Goal: Task Accomplishment & Management: Complete application form

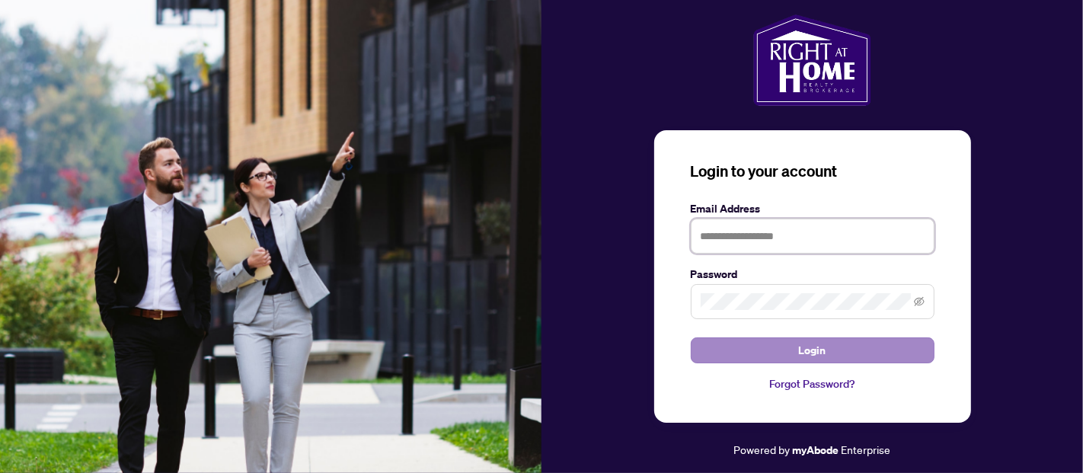
type input "**********"
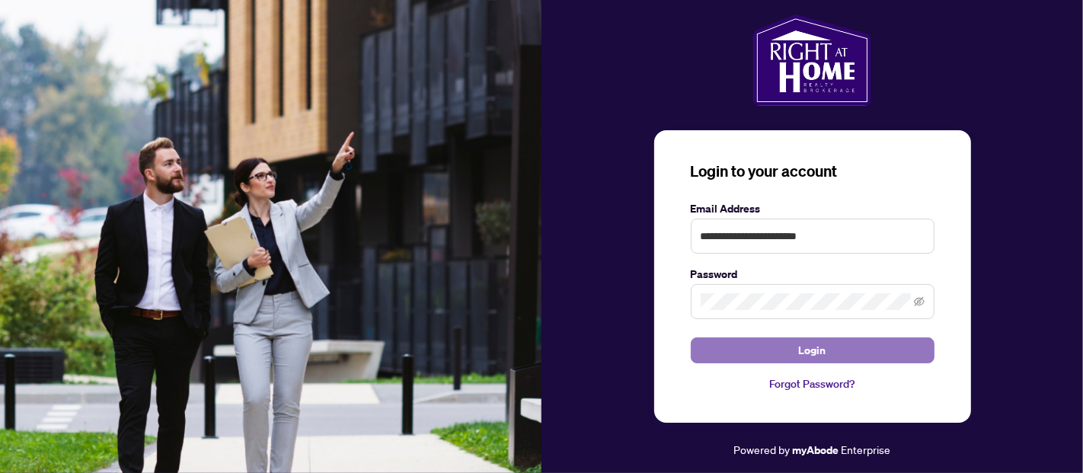
click at [808, 344] on span "Login" at bounding box center [812, 350] width 27 height 24
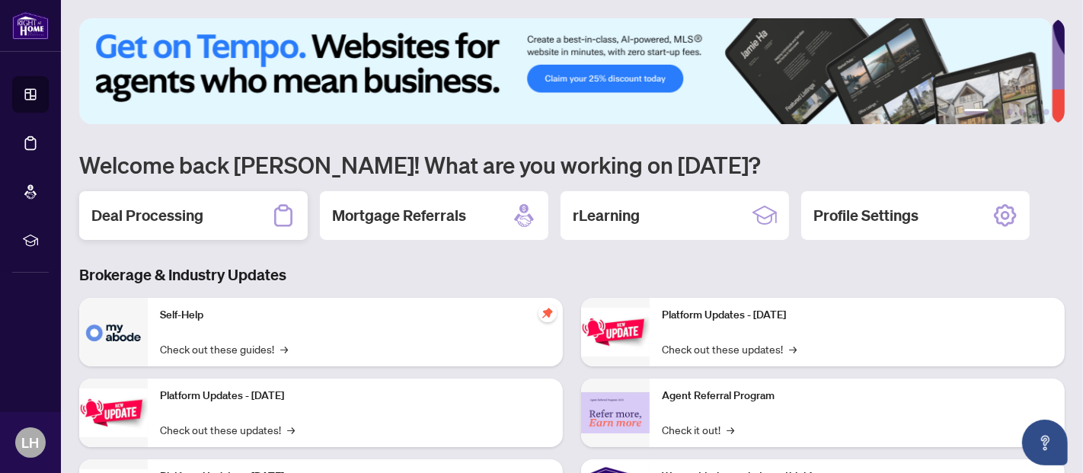
click at [145, 216] on h2 "Deal Processing" at bounding box center [147, 215] width 112 height 21
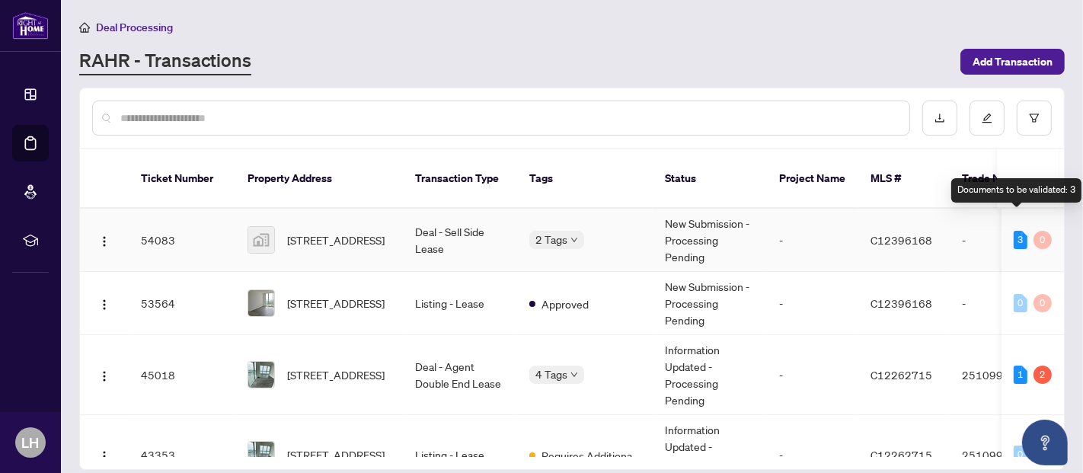
click at [1017, 231] on div "3" at bounding box center [1021, 240] width 14 height 18
click at [1016, 231] on div "3" at bounding box center [1021, 240] width 14 height 18
click at [1014, 231] on div "3" at bounding box center [1021, 240] width 14 height 18
click at [1015, 231] on div "3" at bounding box center [1021, 240] width 14 height 18
click at [1006, 190] on div "Documents to be validated: 3" at bounding box center [1016, 190] width 130 height 24
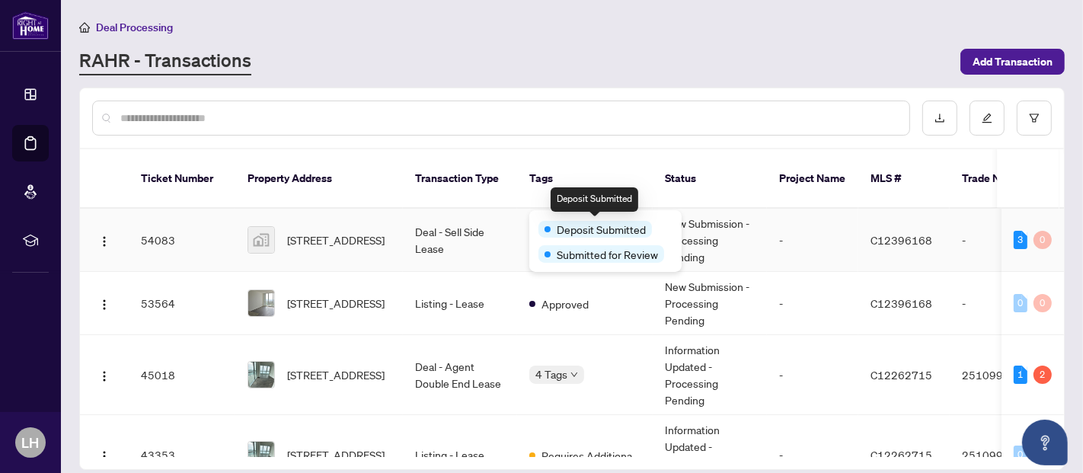
click at [558, 228] on span "Deposit Submitted" at bounding box center [601, 229] width 89 height 17
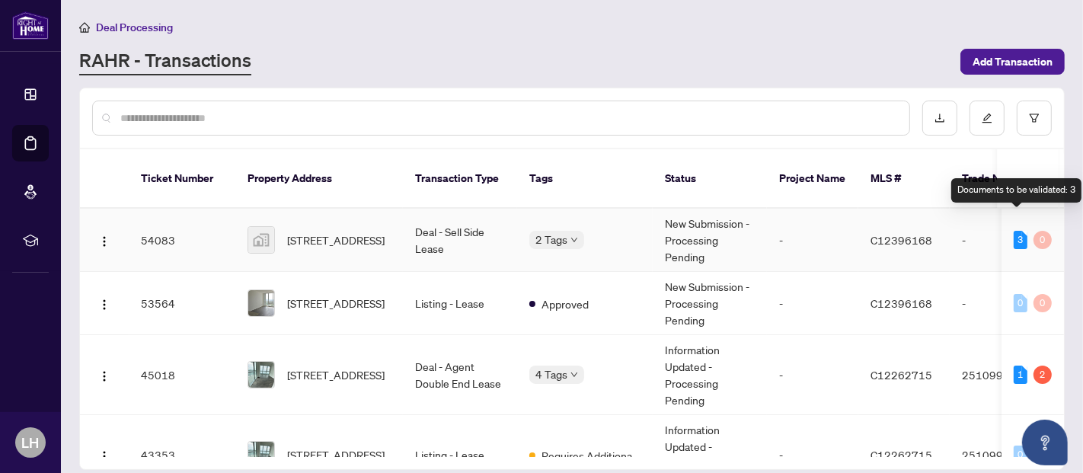
click at [1016, 231] on div "3" at bounding box center [1021, 240] width 14 height 18
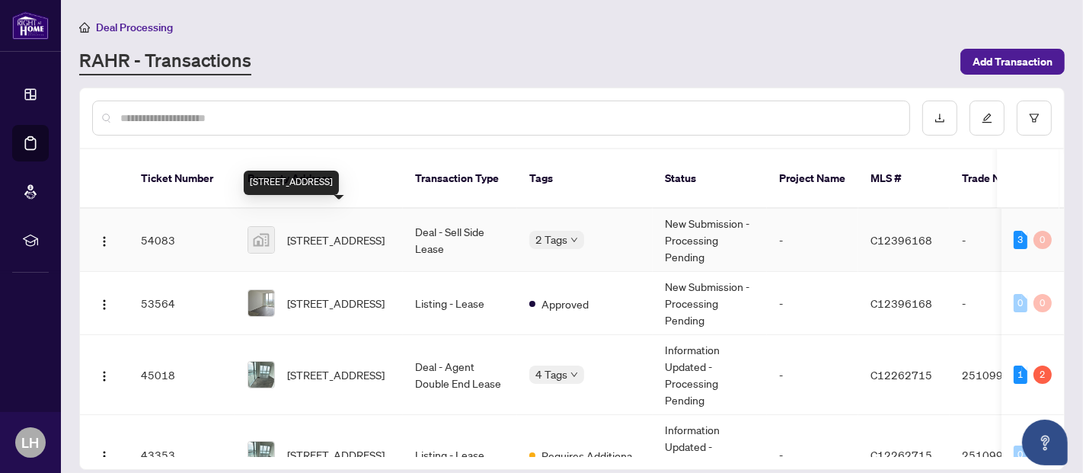
click at [335, 232] on span "[STREET_ADDRESS]" at bounding box center [335, 240] width 97 height 17
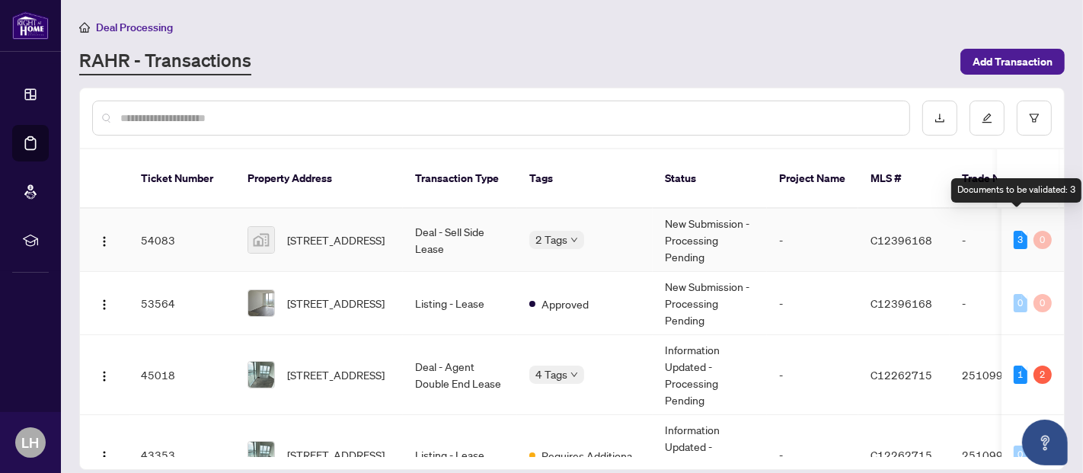
click at [1017, 231] on div "3" at bounding box center [1021, 240] width 14 height 18
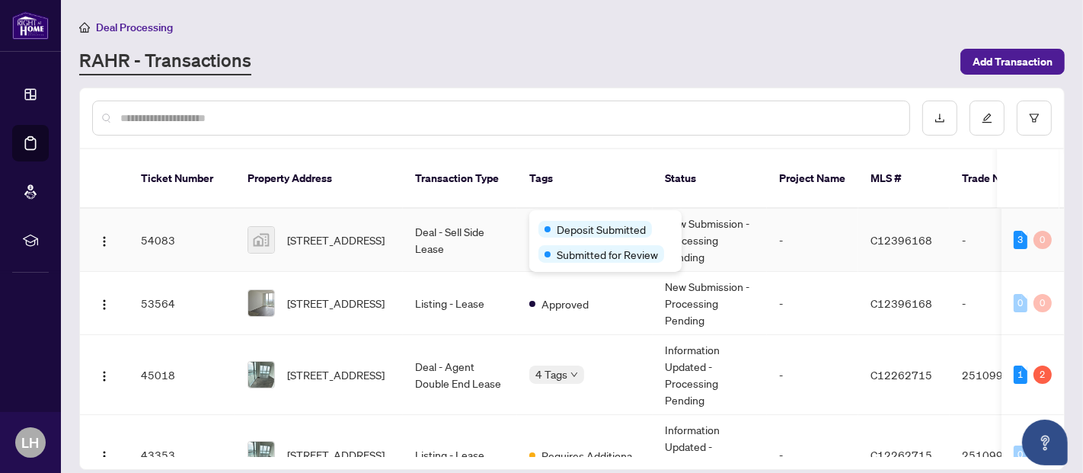
click at [565, 220] on div "Deposit Submitted" at bounding box center [605, 228] width 134 height 18
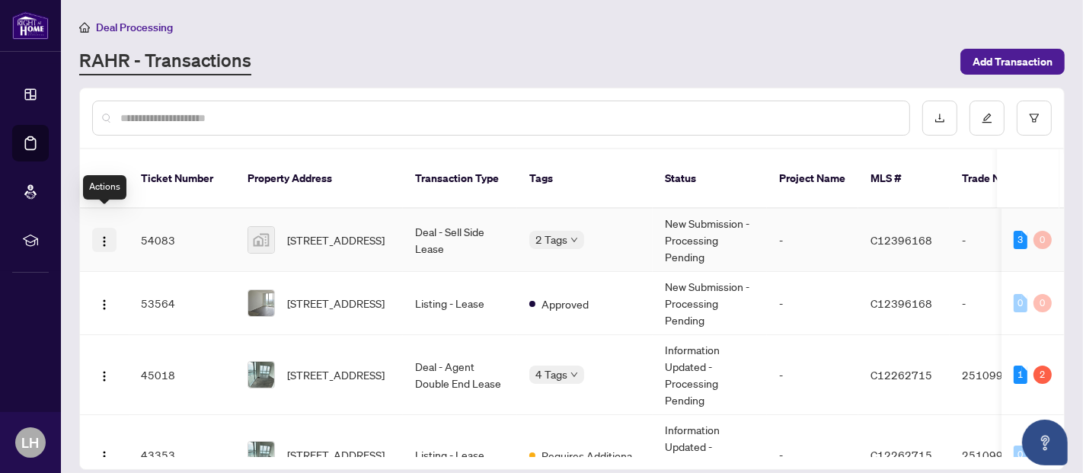
click at [107, 235] on img "button" at bounding box center [104, 241] width 12 height 12
click at [161, 221] on td "54083" at bounding box center [182, 240] width 107 height 63
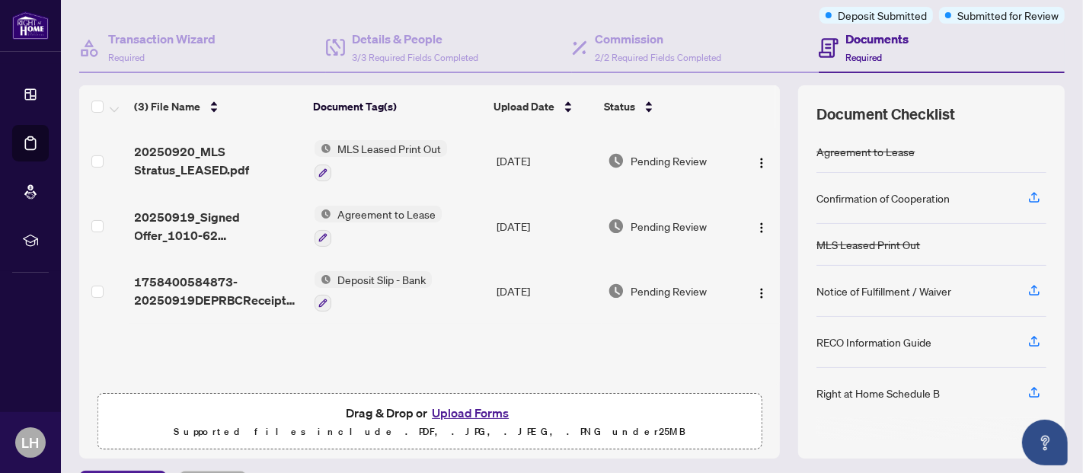
scroll to position [162, 0]
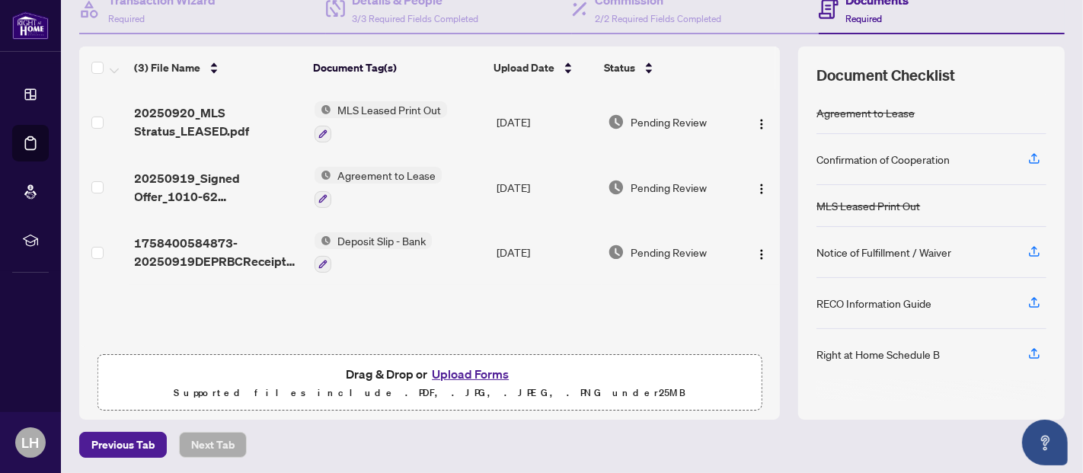
click at [472, 373] on button "Upload Forms" at bounding box center [470, 374] width 86 height 20
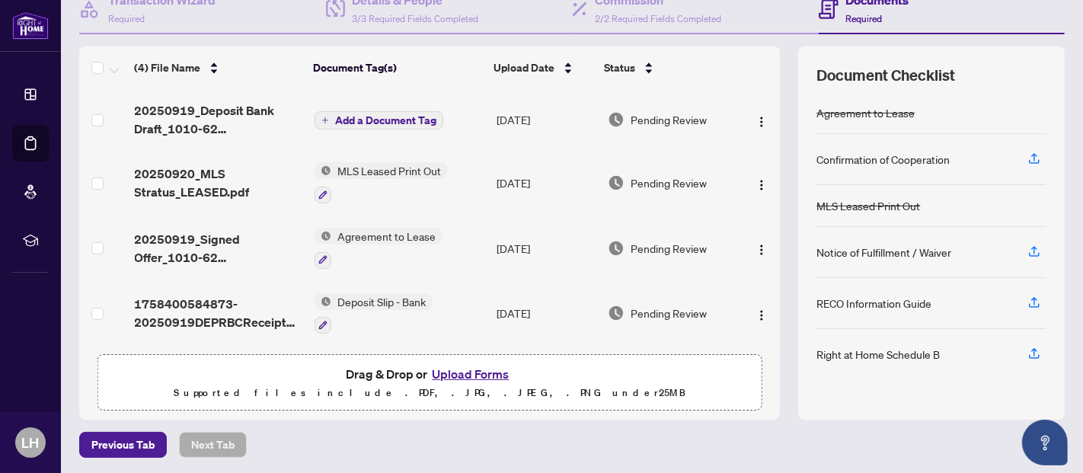
click at [361, 120] on span "Add a Document Tag" at bounding box center [385, 120] width 101 height 11
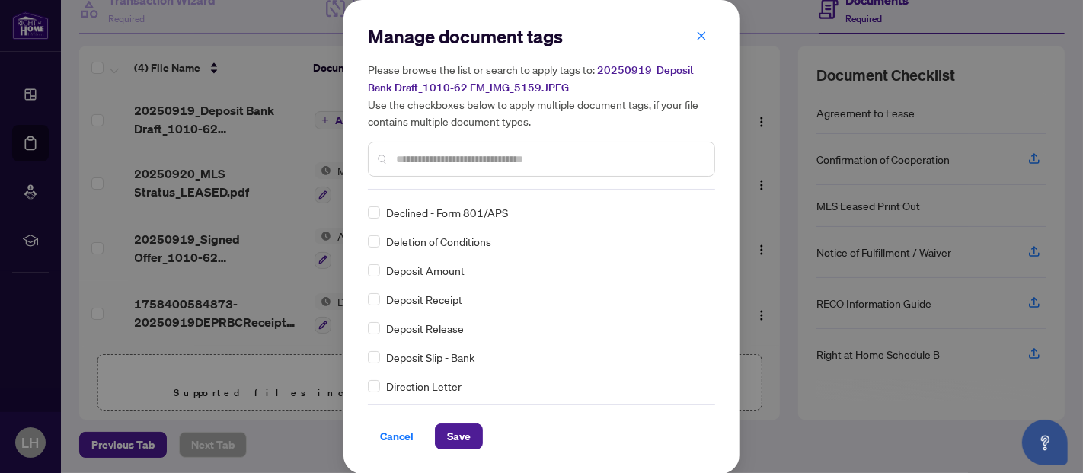
scroll to position [0, 0]
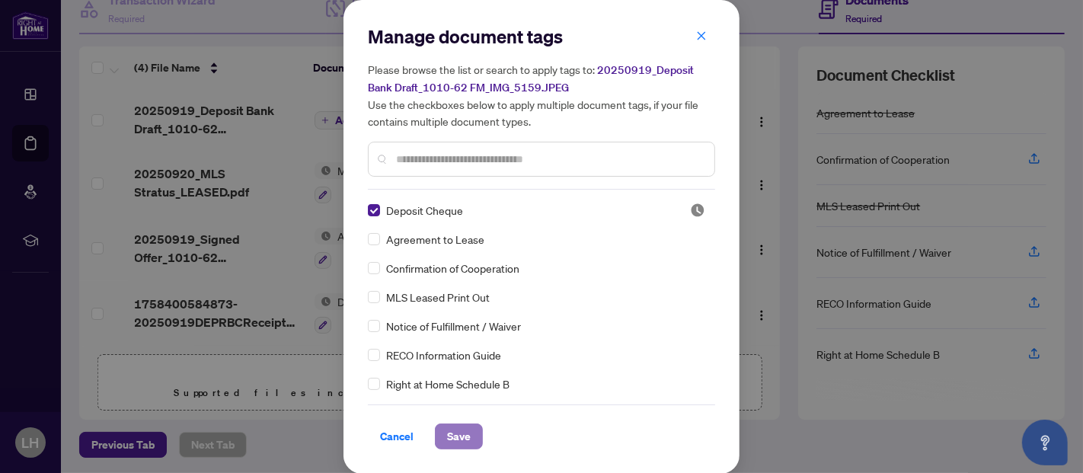
click at [452, 432] on span "Save" at bounding box center [459, 436] width 24 height 24
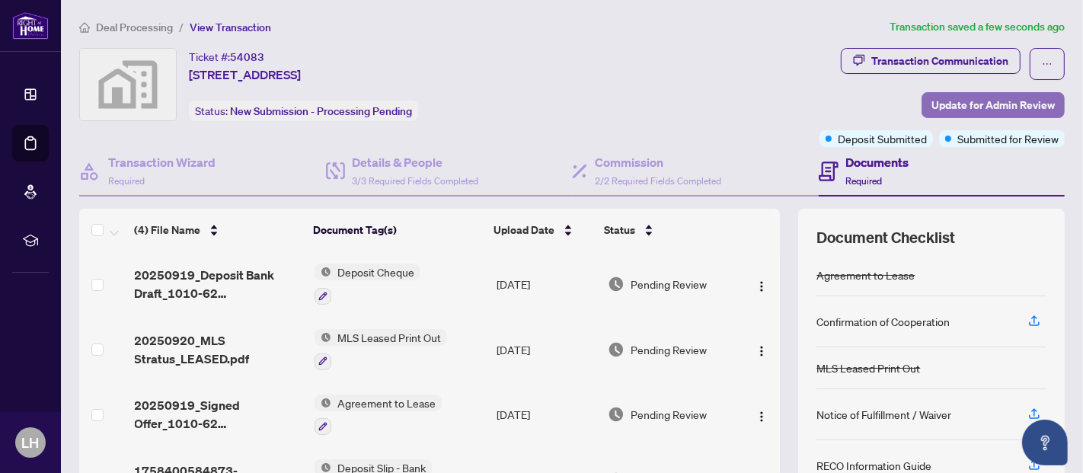
click at [973, 107] on span "Update for Admin Review" at bounding box center [993, 105] width 123 height 24
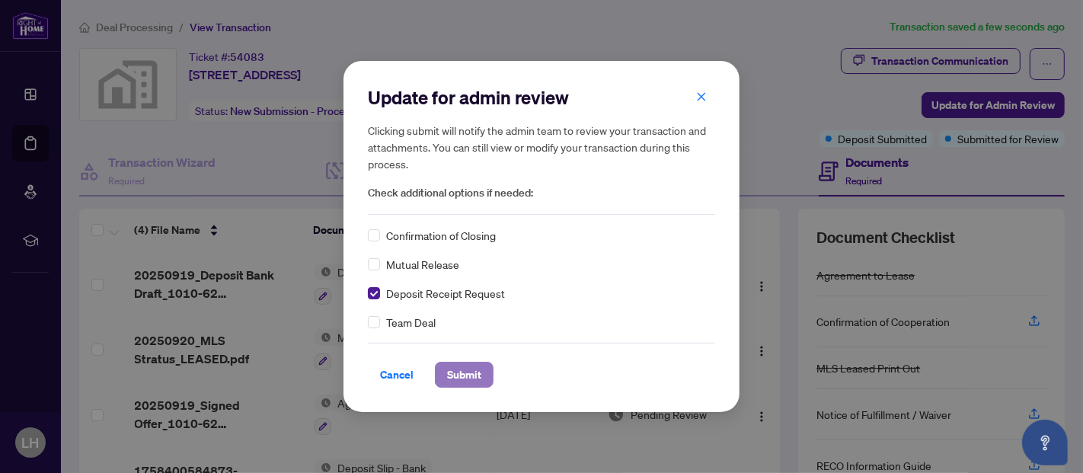
click at [461, 376] on span "Submit" at bounding box center [464, 375] width 34 height 24
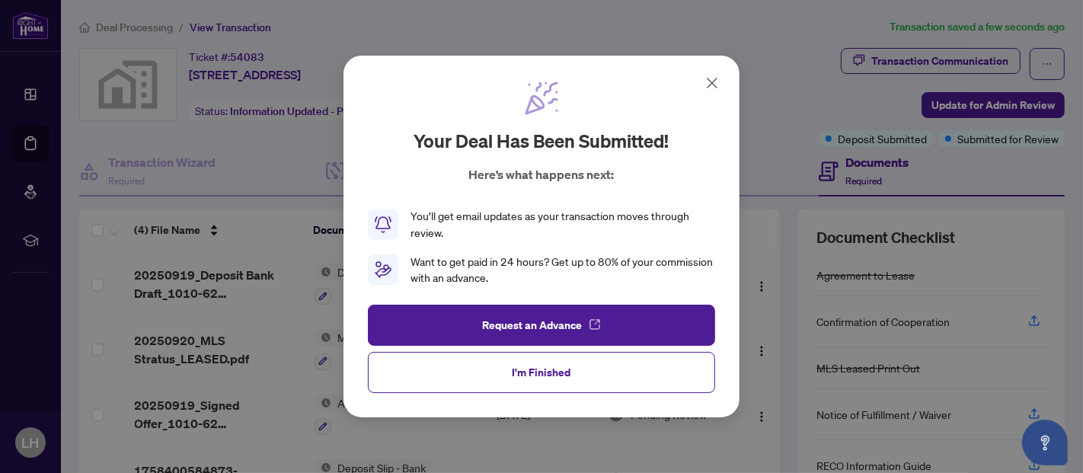
click at [719, 90] on icon at bounding box center [712, 83] width 18 height 18
